Goal: Task Accomplishment & Management: Use online tool/utility

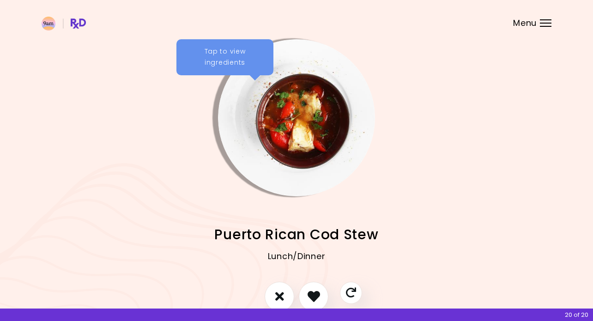
click at [544, 20] on div "Menu" at bounding box center [546, 22] width 12 height 7
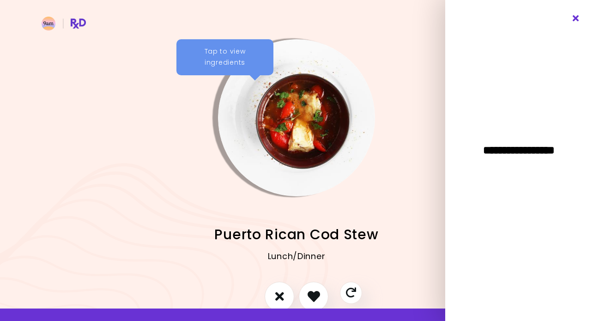
click at [578, 20] on icon "Close" at bounding box center [576, 18] width 9 height 6
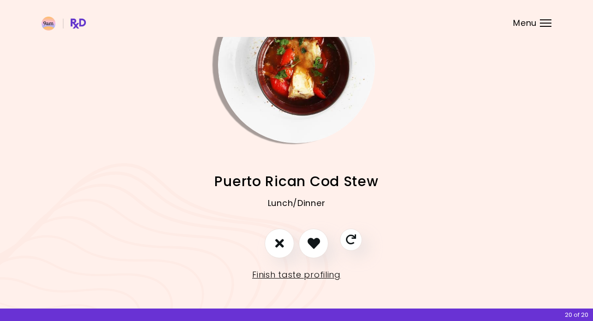
scroll to position [53, 0]
click at [332, 275] on link "Finish taste profiling" at bounding box center [296, 275] width 89 height 15
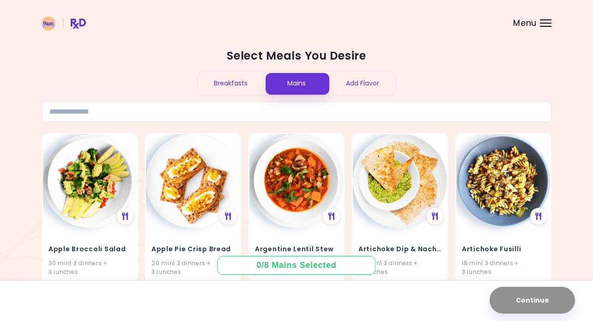
click at [548, 15] on header at bounding box center [296, 18] width 593 height 37
click at [542, 24] on div "Menu" at bounding box center [546, 22] width 12 height 7
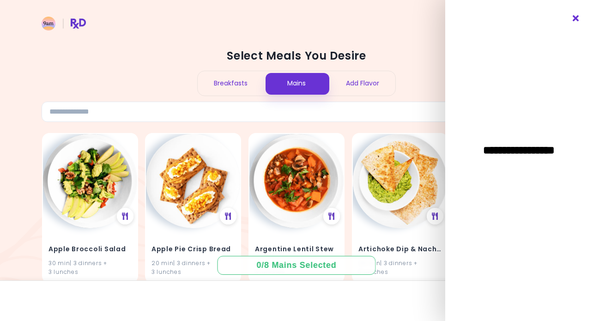
click at [575, 20] on icon "Close" at bounding box center [576, 18] width 9 height 6
